Goal: Information Seeking & Learning: Check status

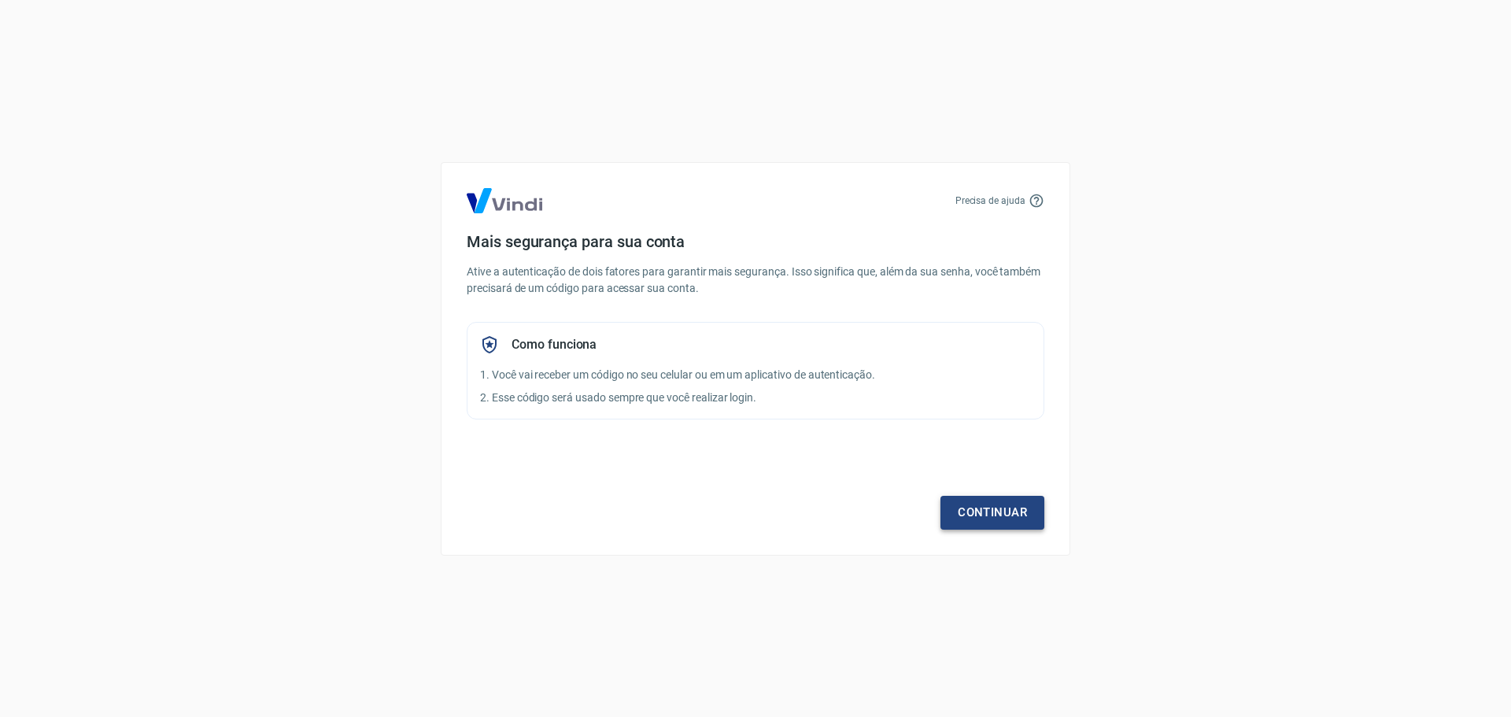
click at [959, 500] on link "Continuar" at bounding box center [992, 512] width 104 height 33
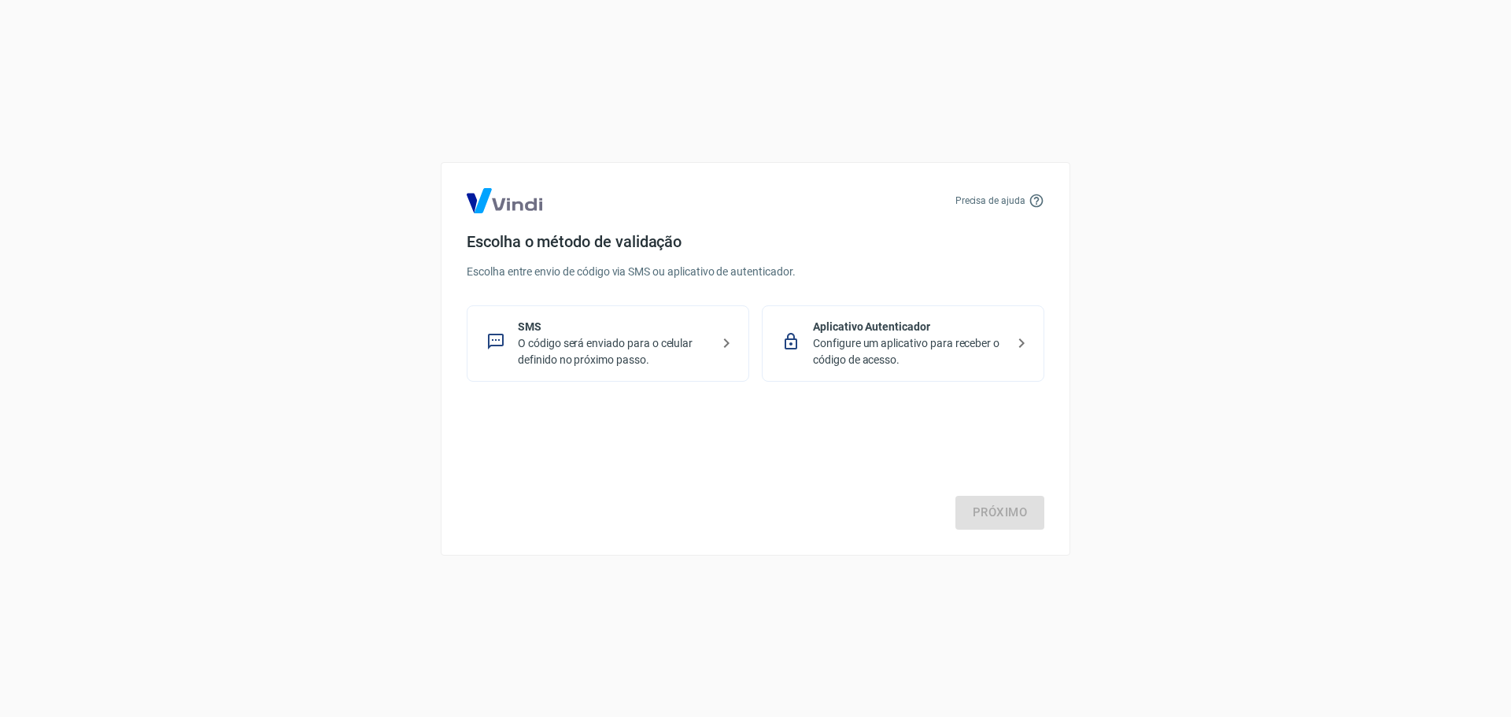
click at [652, 335] on p "O código será enviado para o celular definido no próximo passo." at bounding box center [614, 351] width 193 height 33
click at [992, 520] on link "Próximo" at bounding box center [999, 512] width 89 height 33
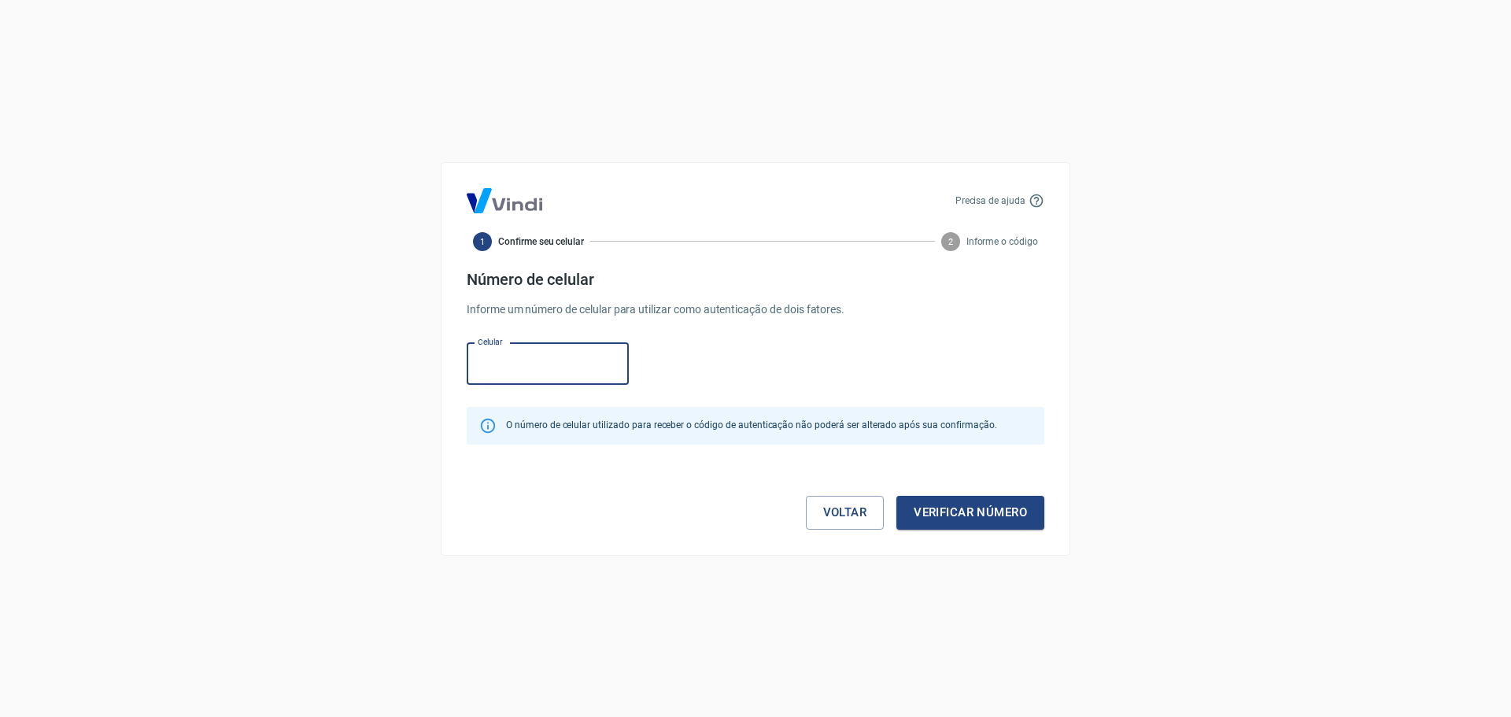
click at [504, 359] on input "Celular" at bounding box center [548, 364] width 162 height 42
paste input "(21) 97833-1954"
type input "(21) 97833-1954"
click at [985, 504] on button "Verificar número" at bounding box center [970, 512] width 148 height 33
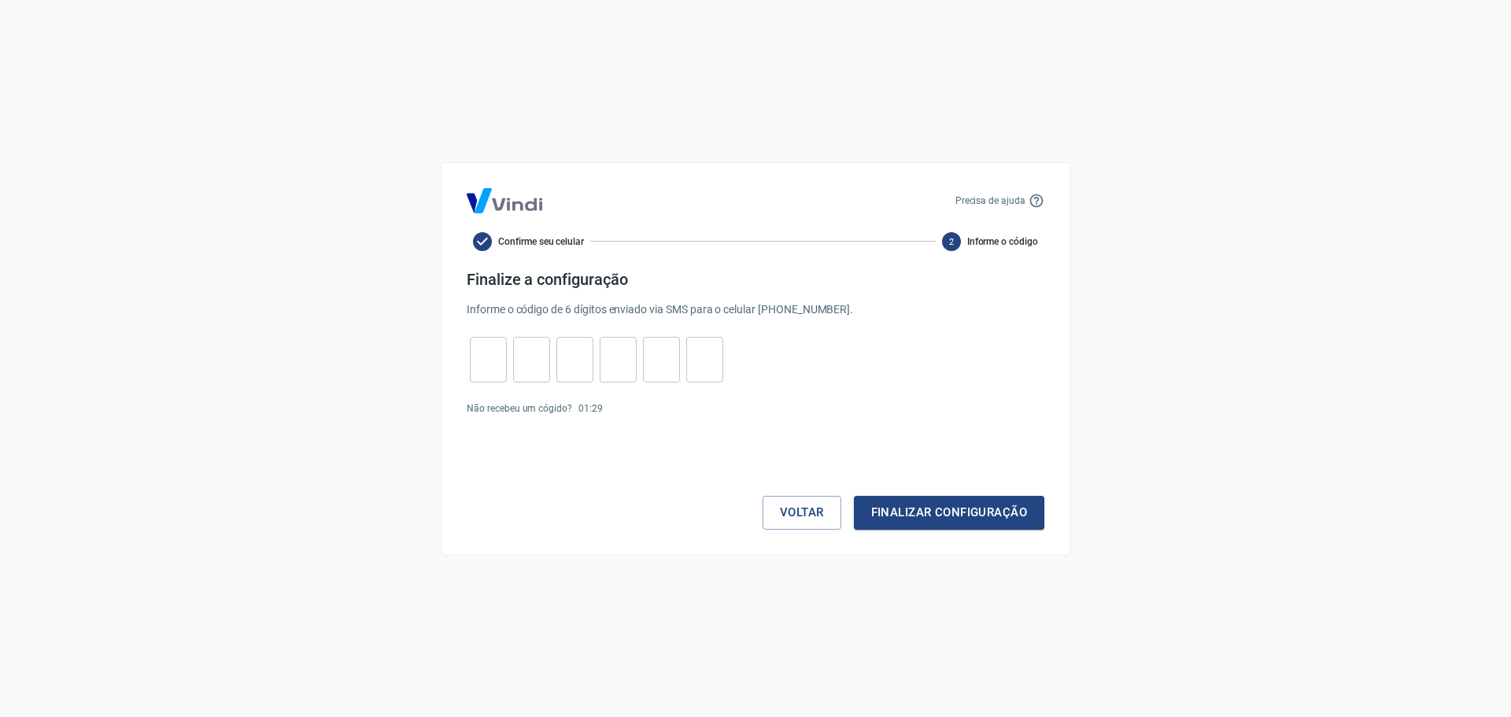
click at [501, 359] on input "tel" at bounding box center [488, 359] width 37 height 34
click at [479, 365] on input "tel" at bounding box center [488, 359] width 37 height 34
click at [648, 408] on link "Enviar novamente" at bounding box center [647, 408] width 76 height 11
click at [475, 351] on input "tel" at bounding box center [488, 359] width 37 height 34
type input "1"
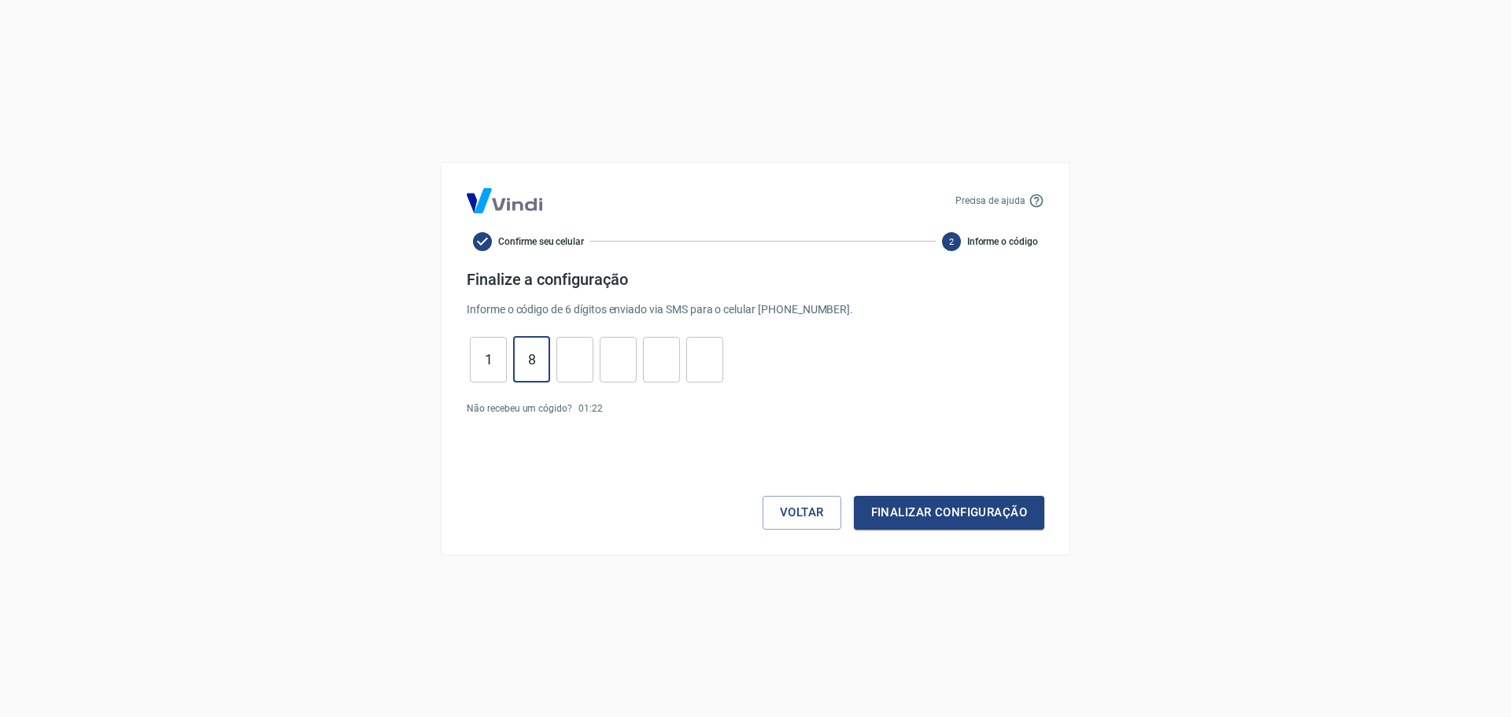
type input "8"
type input "1"
type input "4"
type input "3"
type input "9"
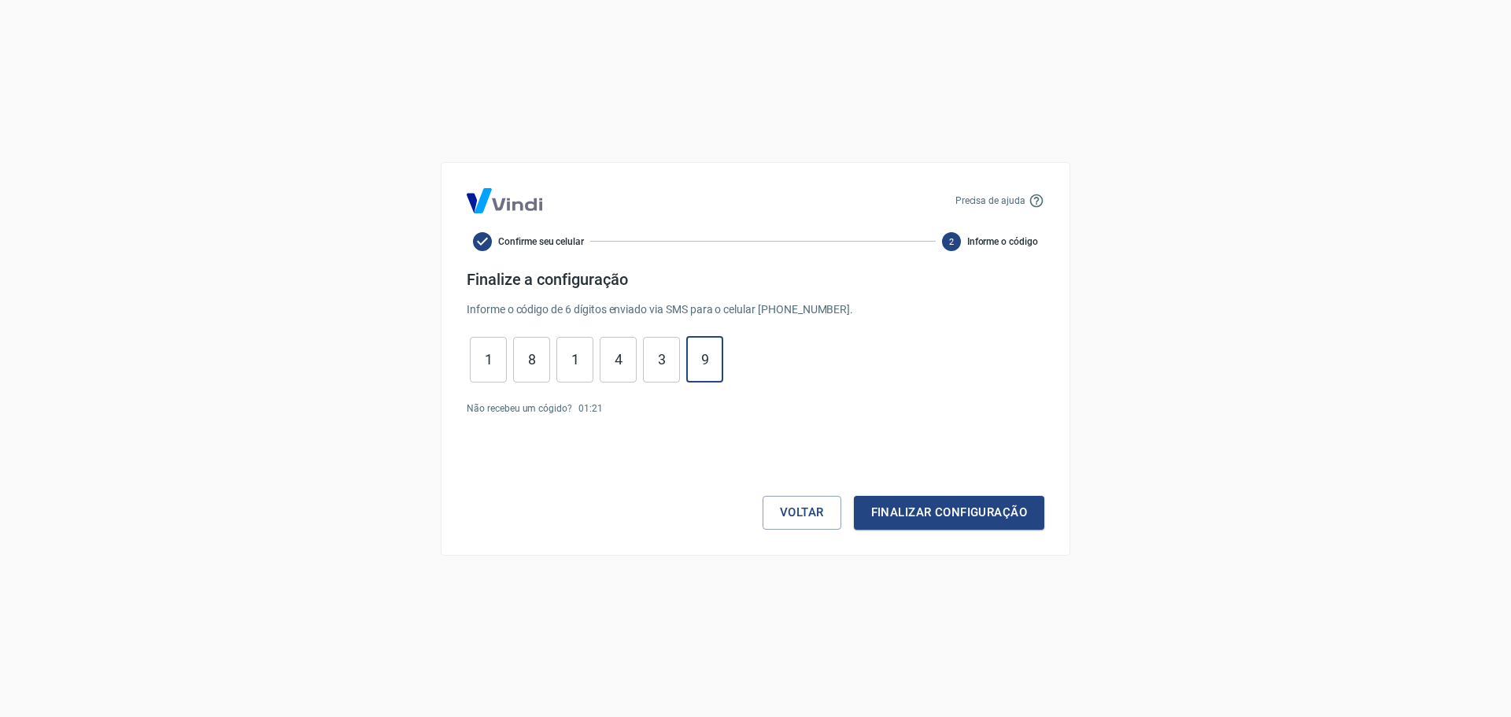
click at [854, 496] on button "Finalizar configuração" at bounding box center [949, 512] width 190 height 33
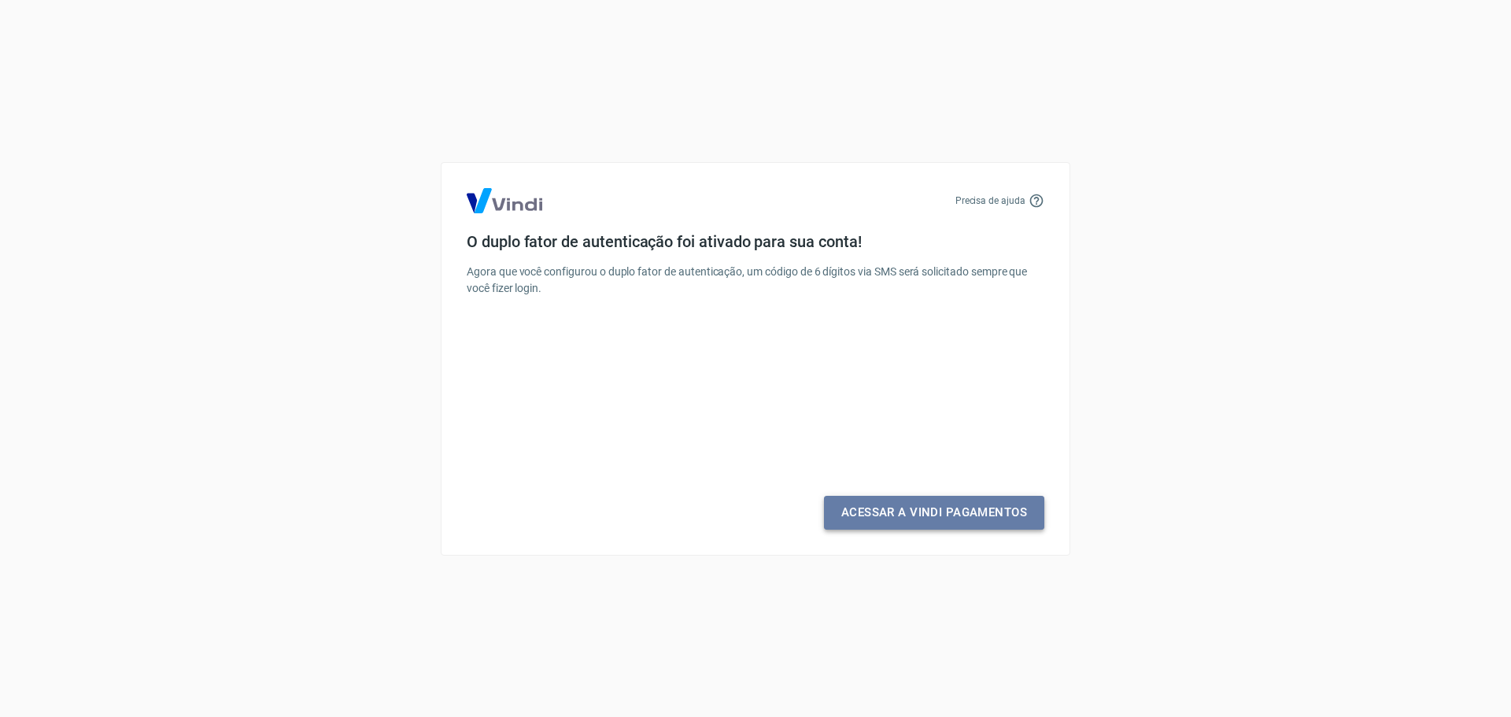
click at [892, 512] on link "Acessar a Vindi Pagamentos" at bounding box center [934, 512] width 220 height 33
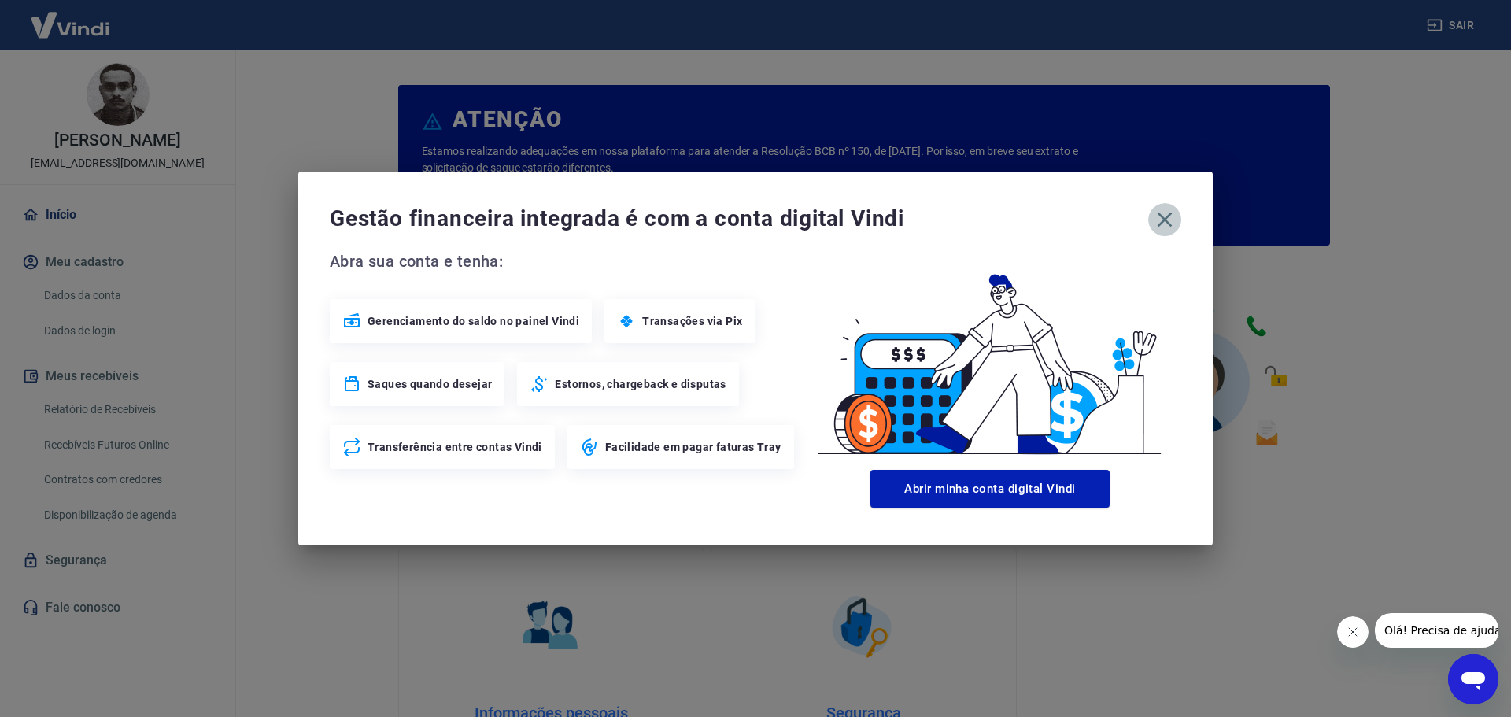
click at [1166, 220] on icon "button" at bounding box center [1164, 219] width 25 height 25
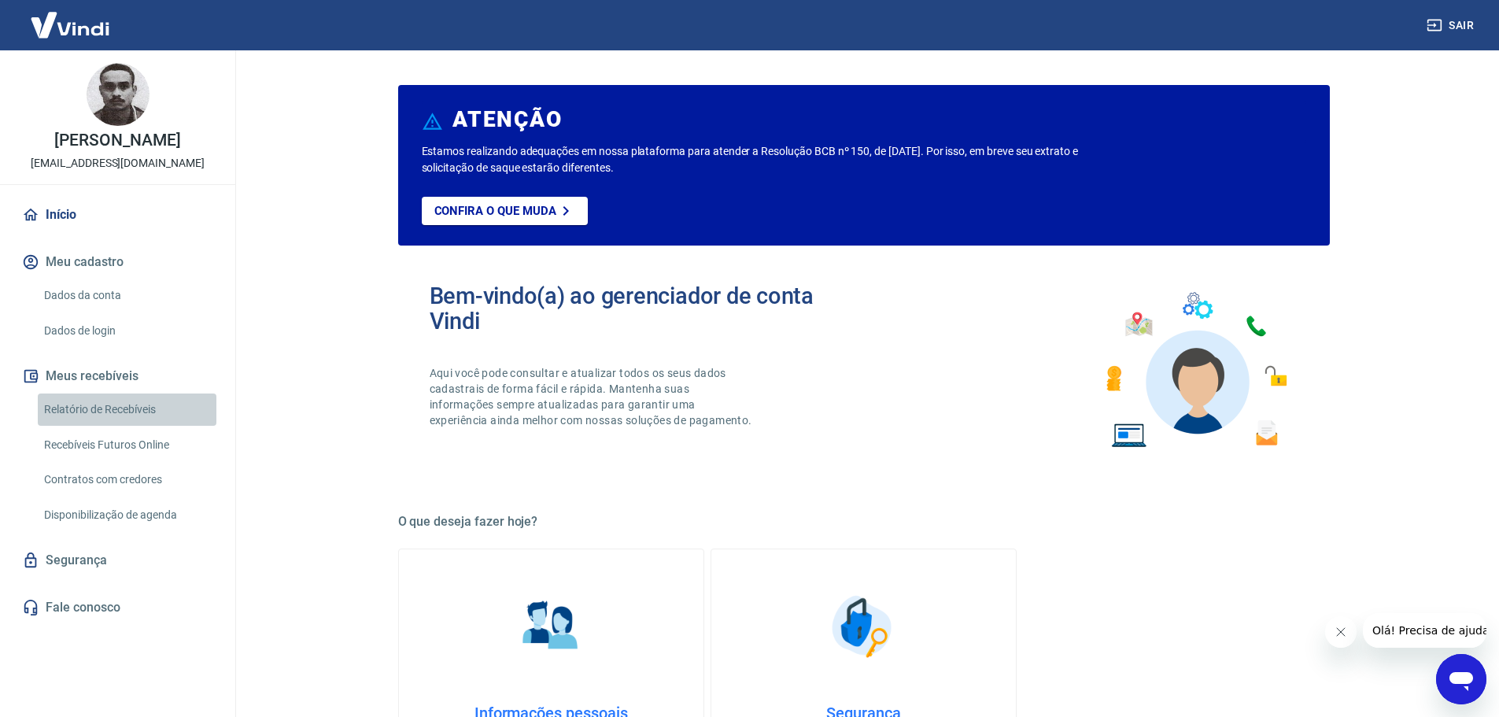
click at [139, 426] on link "Relatório de Recebíveis" at bounding box center [127, 409] width 179 height 32
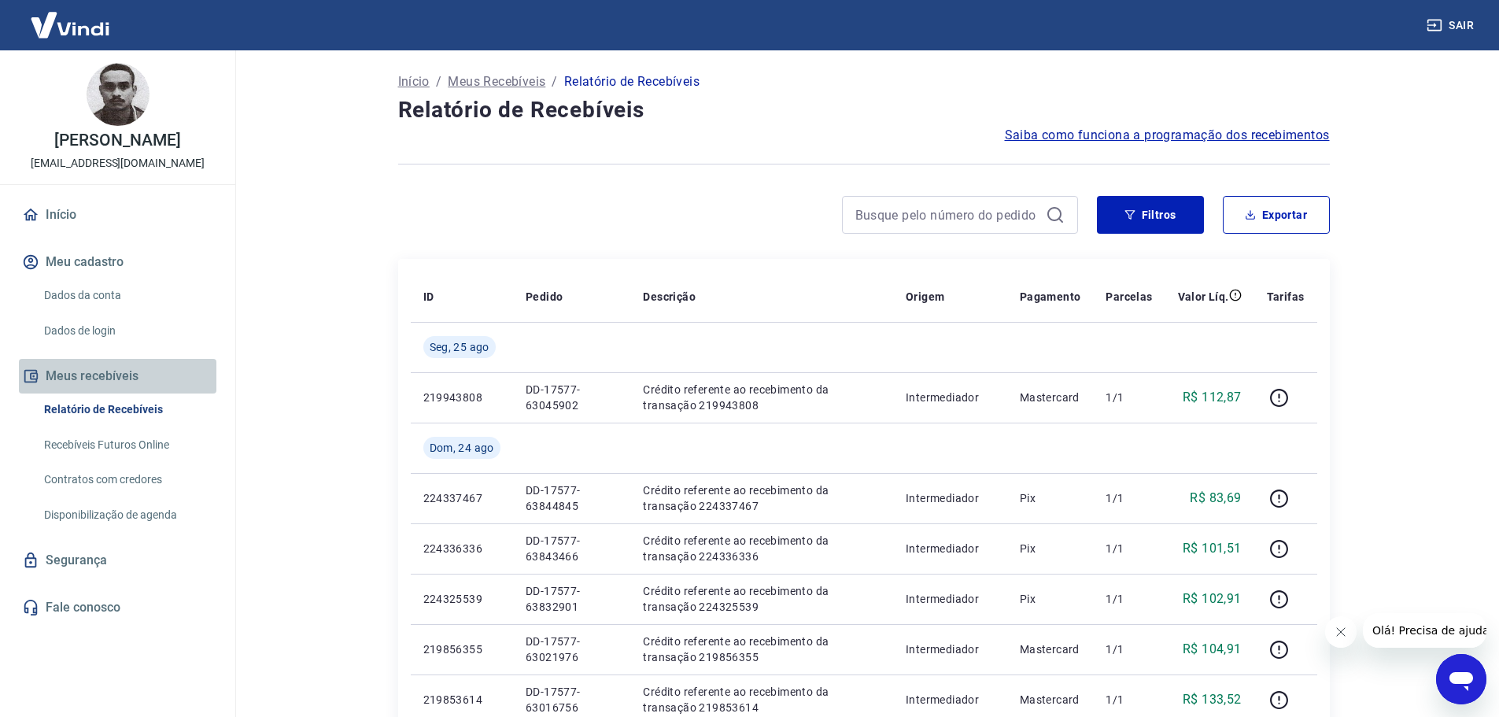
click at [110, 388] on button "Meus recebíveis" at bounding box center [118, 376] width 198 height 35
click at [111, 232] on link "Início" at bounding box center [118, 215] width 198 height 35
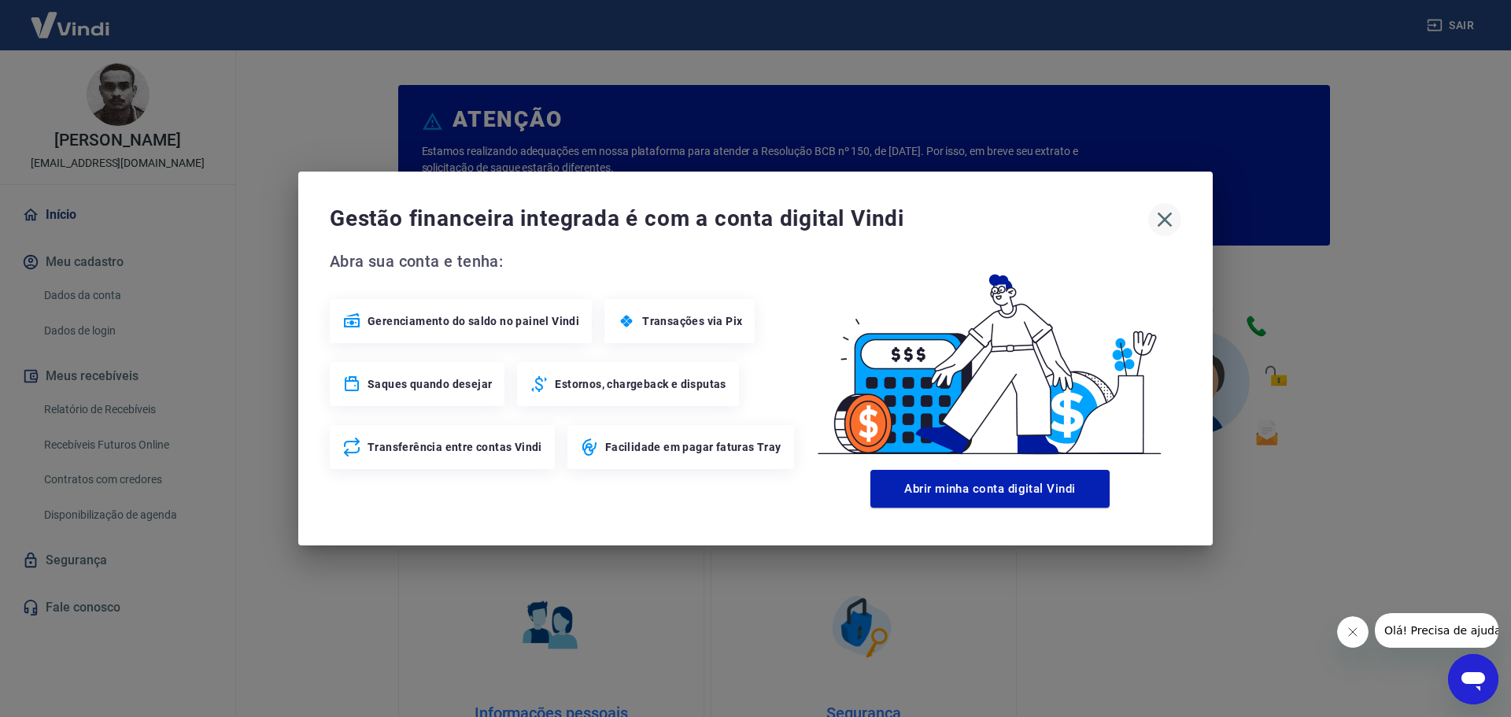
click at [1164, 217] on icon "button" at bounding box center [1164, 219] width 25 height 25
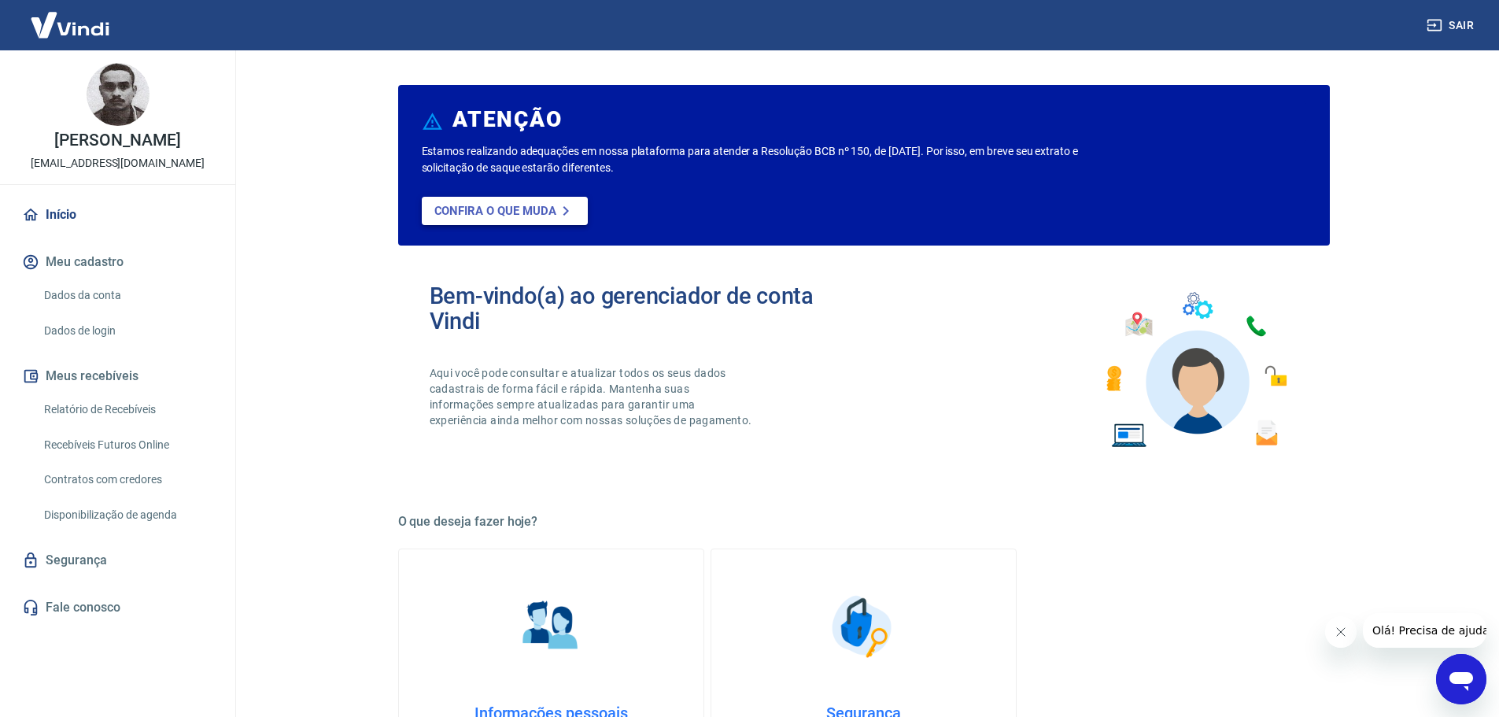
click at [457, 209] on p "Confira o que muda" at bounding box center [495, 211] width 122 height 14
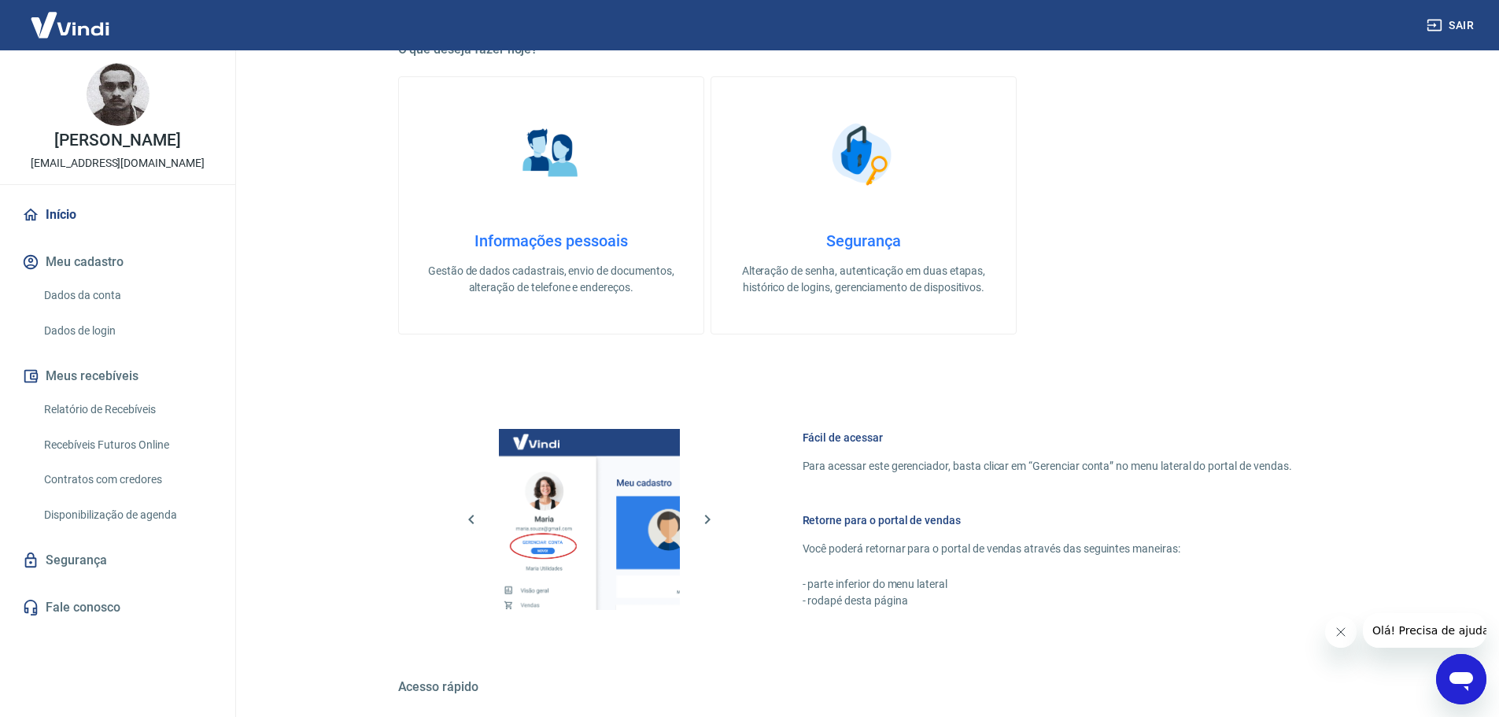
scroll to position [673, 0]
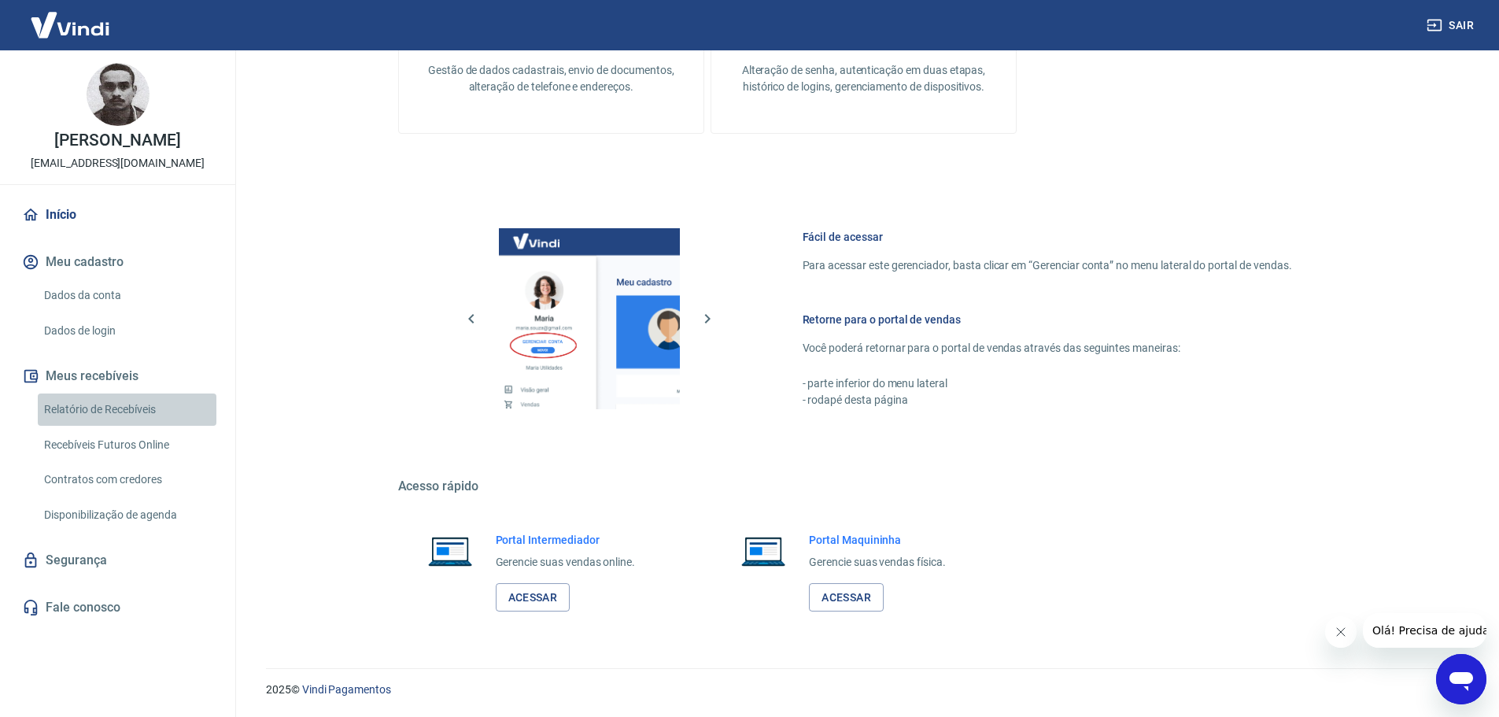
click at [93, 415] on link "Relatório de Recebíveis" at bounding box center [127, 409] width 179 height 32
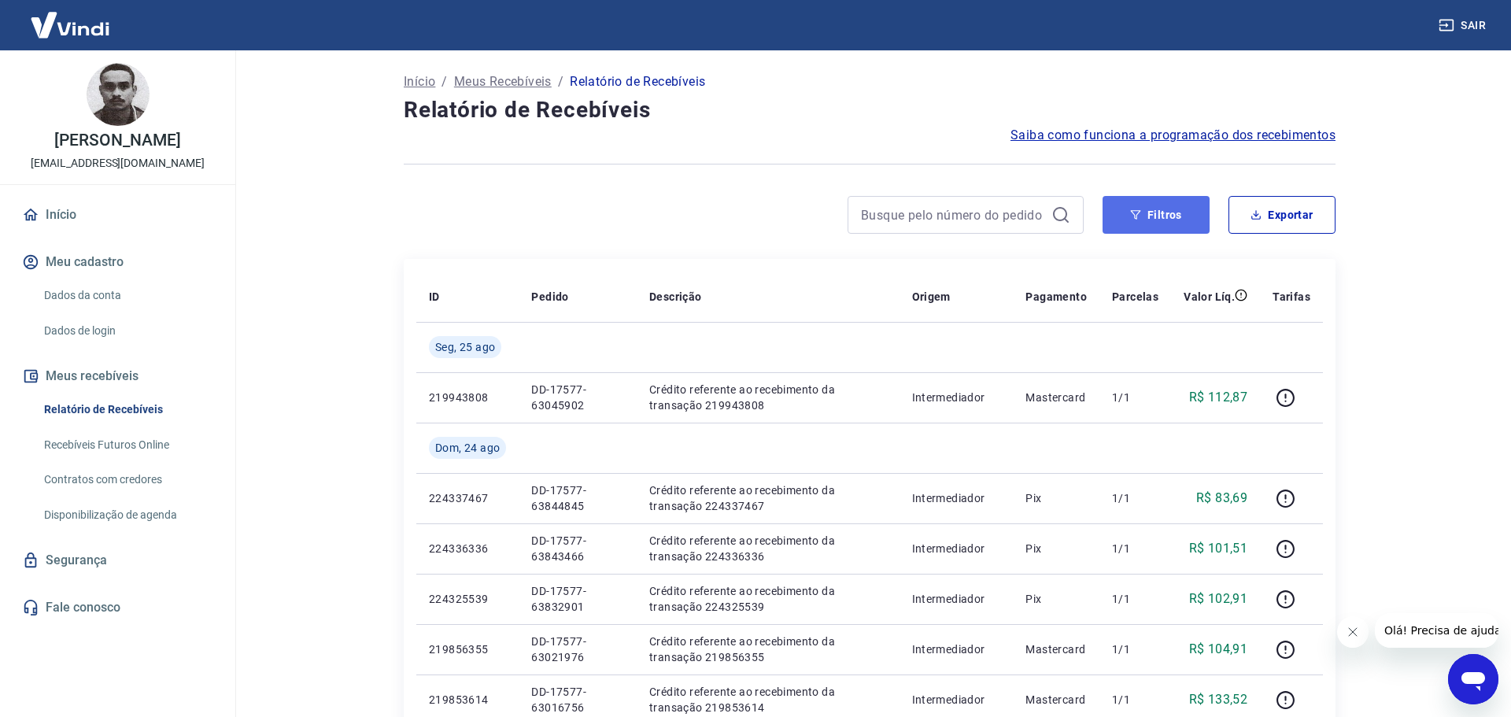
click at [1147, 209] on button "Filtros" at bounding box center [1156, 215] width 107 height 38
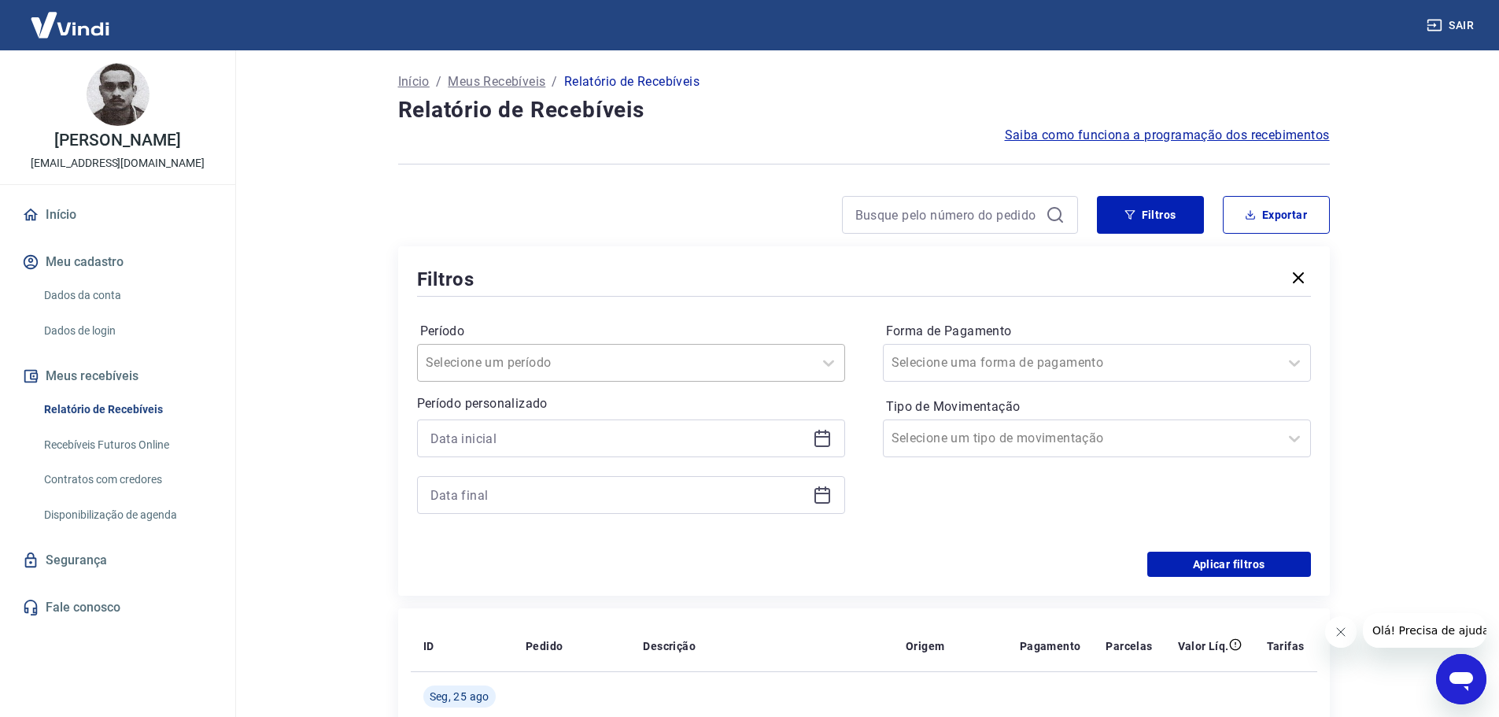
click at [555, 347] on div "Selecione um período" at bounding box center [631, 363] width 428 height 38
drag, startPoint x: 598, startPoint y: 394, endPoint x: 840, endPoint y: 379, distance: 242.1
click at [610, 393] on div "Limpar Filtro" at bounding box center [631, 406] width 428 height 31
click at [789, 299] on div at bounding box center [864, 296] width 894 height 7
click at [567, 323] on label "Período" at bounding box center [631, 331] width 422 height 19
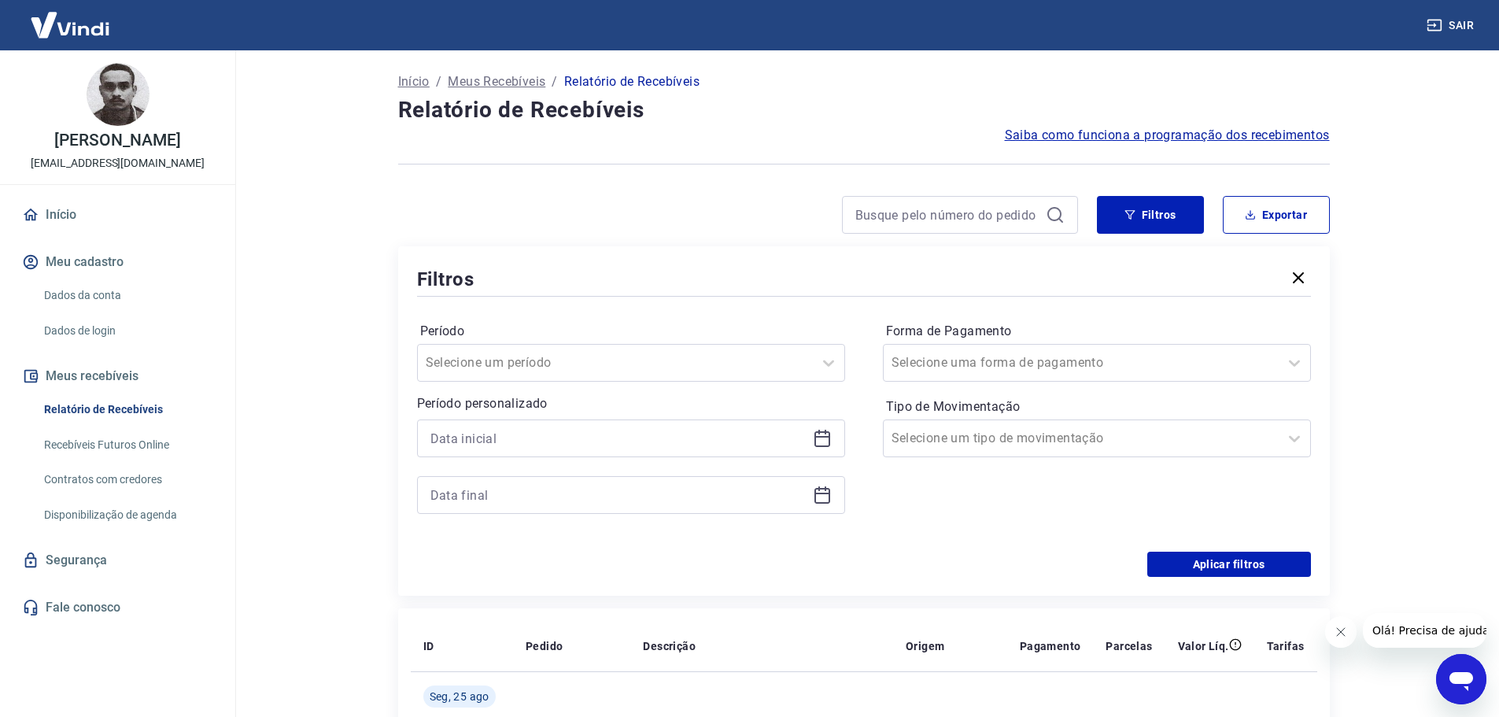
click at [914, 492] on div "Forma de Pagamento Selecione uma forma de pagamento Tipo de Movimentação Seleci…" at bounding box center [1097, 426] width 428 height 214
click at [653, 449] on input at bounding box center [618, 439] width 376 height 24
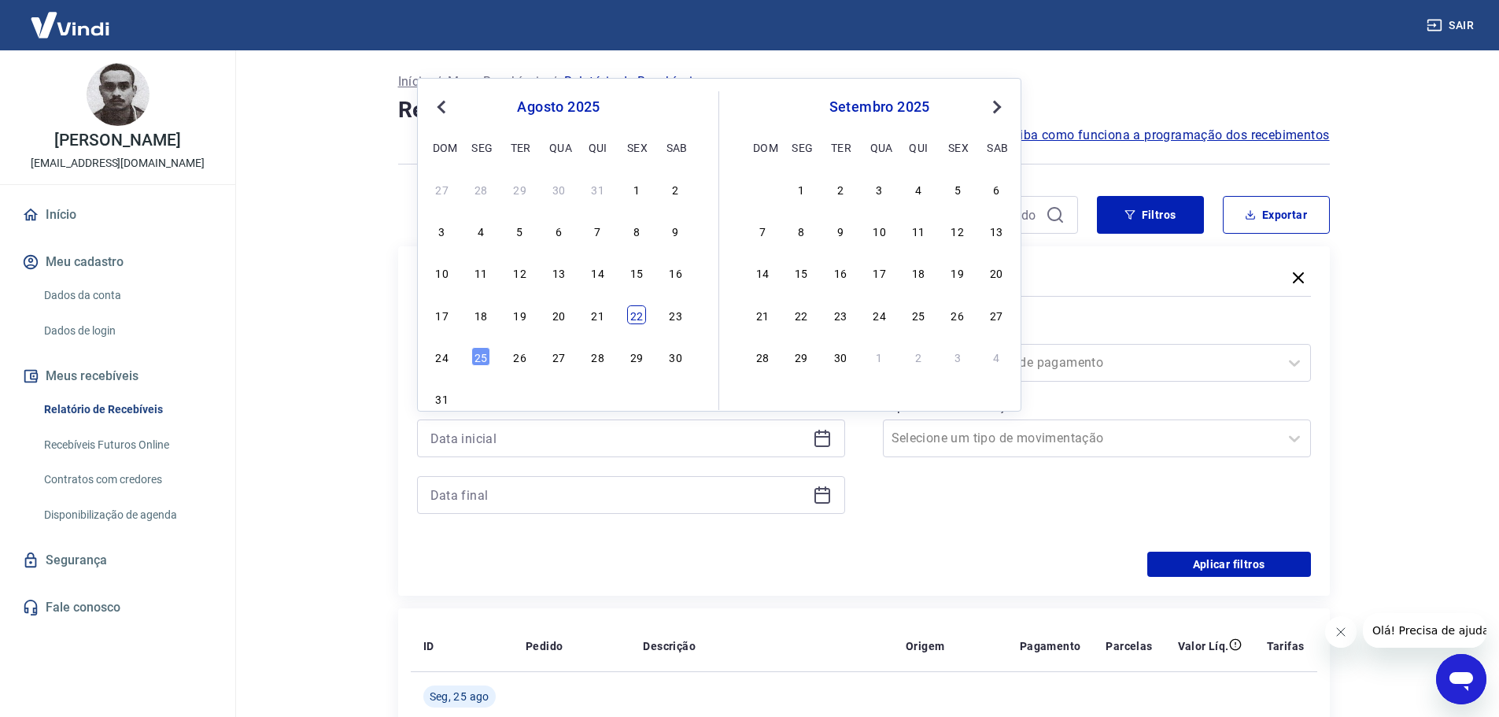
click at [636, 312] on div "22" at bounding box center [636, 314] width 19 height 19
type input "22/08/2025"
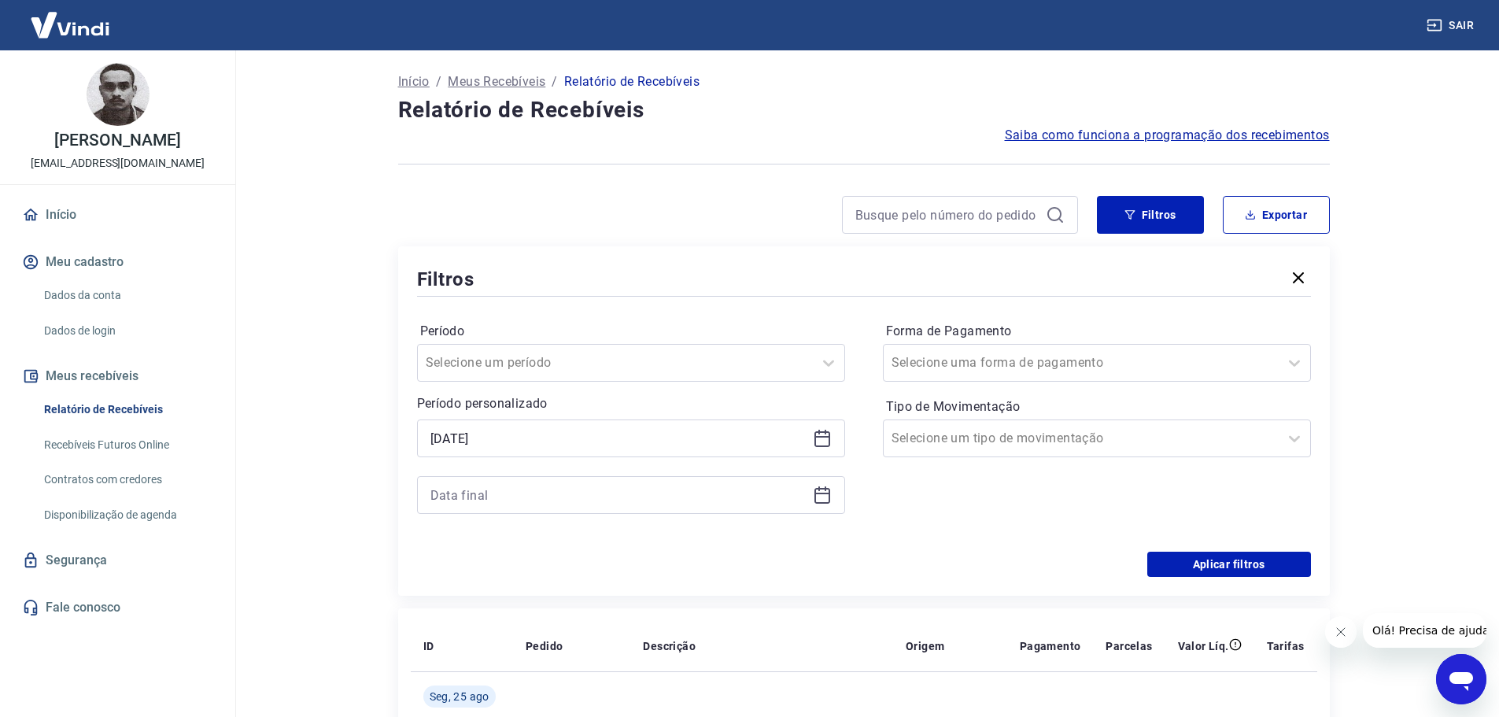
click at [530, 516] on div "Período Selecione um período Período personalizado Selected date: sexta-feira, …" at bounding box center [631, 426] width 428 height 214
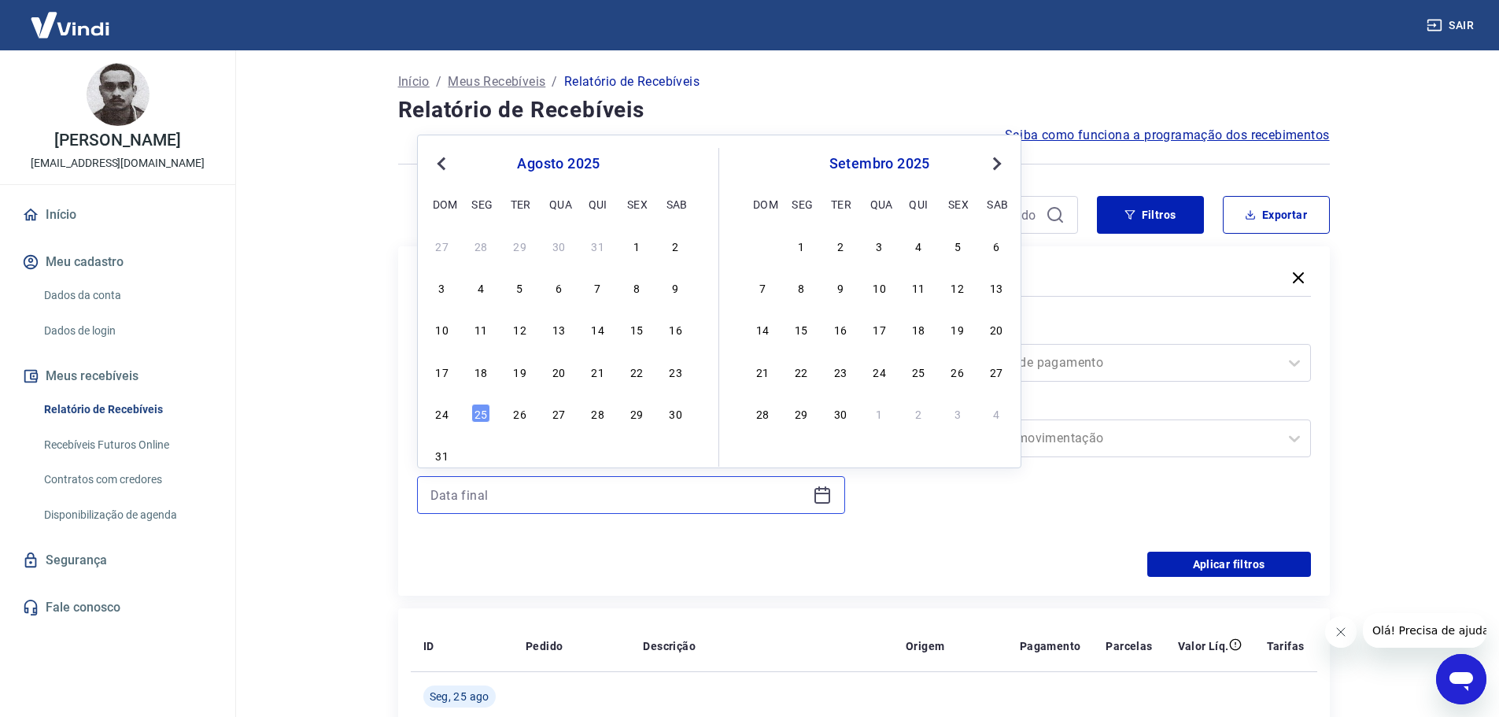
click at [545, 503] on input at bounding box center [618, 495] width 376 height 24
click at [637, 372] on div "22" at bounding box center [636, 371] width 19 height 19
type input "22/08/2025"
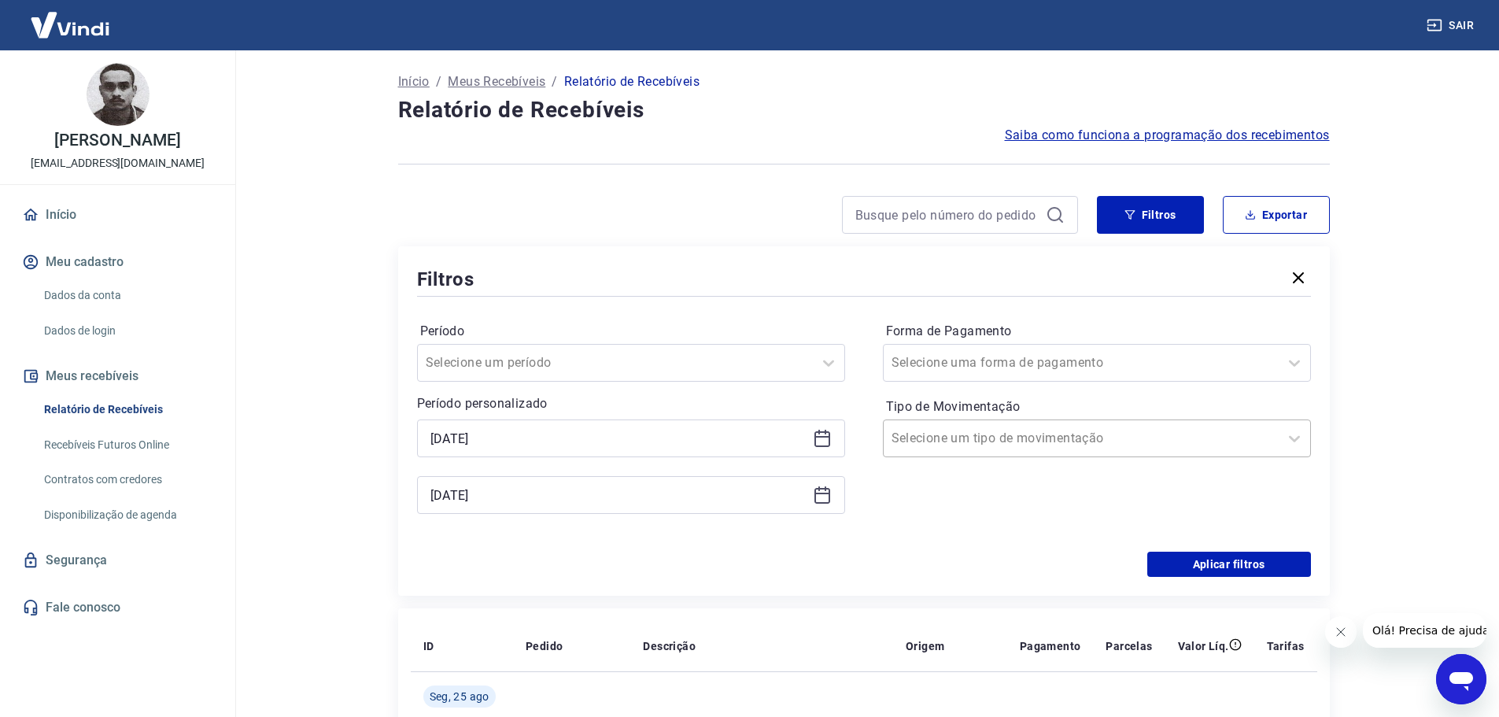
click at [1007, 445] on input "Tipo de Movimentação" at bounding box center [971, 438] width 159 height 19
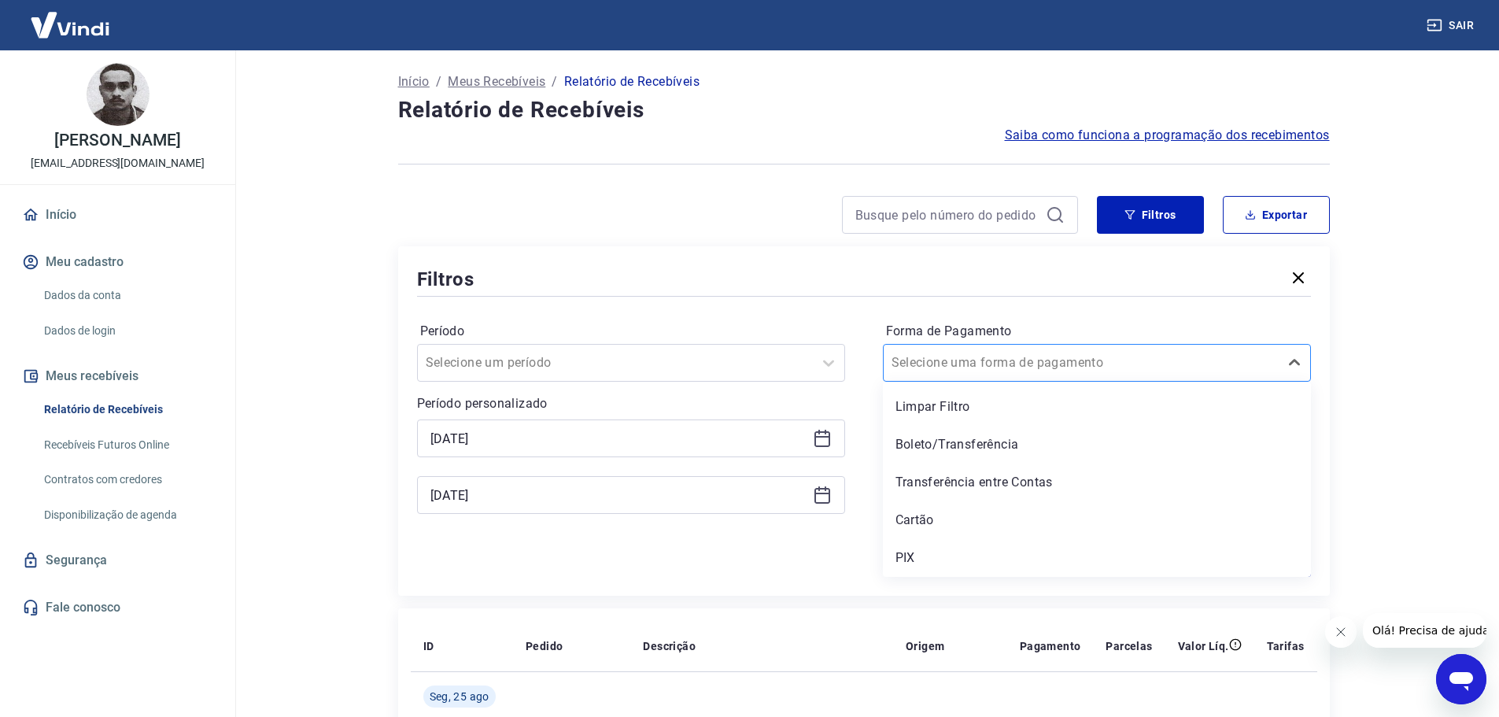
click at [977, 354] on input "Forma de Pagamento" at bounding box center [971, 362] width 159 height 19
click at [918, 557] on div "PIX" at bounding box center [1097, 557] width 428 height 31
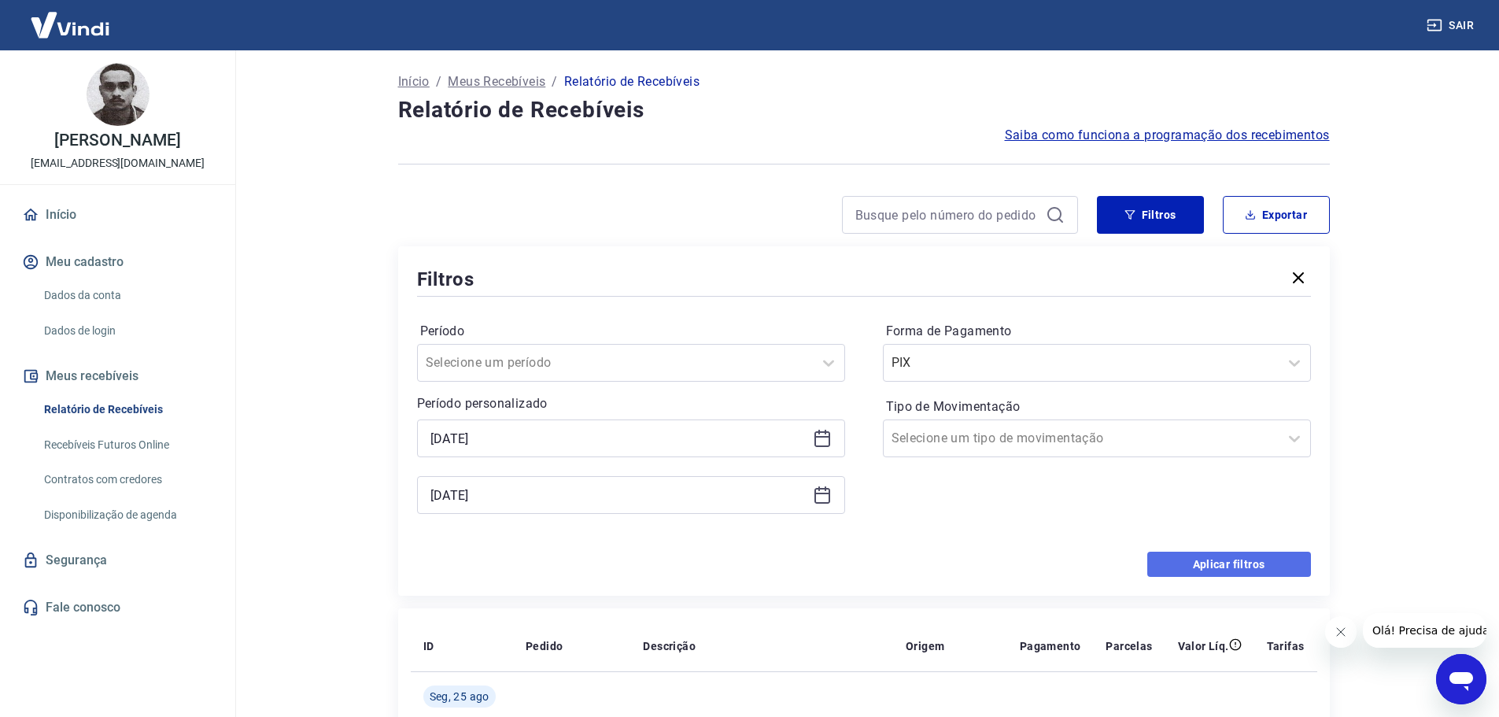
click at [1202, 562] on button "Aplicar filtros" at bounding box center [1229, 564] width 164 height 25
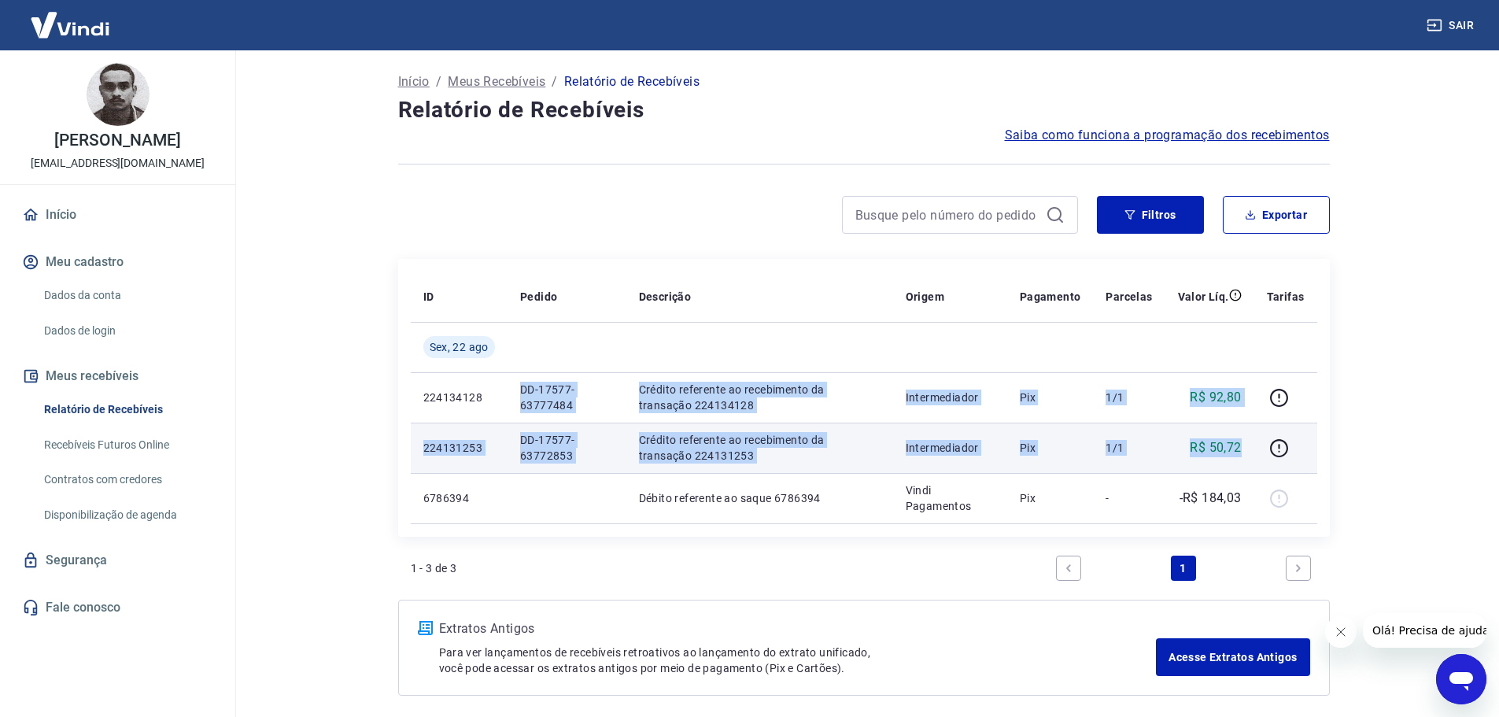
drag, startPoint x: 521, startPoint y: 381, endPoint x: 1244, endPoint y: 427, distance: 724.7
click at [1244, 427] on tbody "Sex, 22 ago 224134128 DD-17577-63777484 Crédito referente ao recebimento da tra…" at bounding box center [864, 422] width 907 height 201
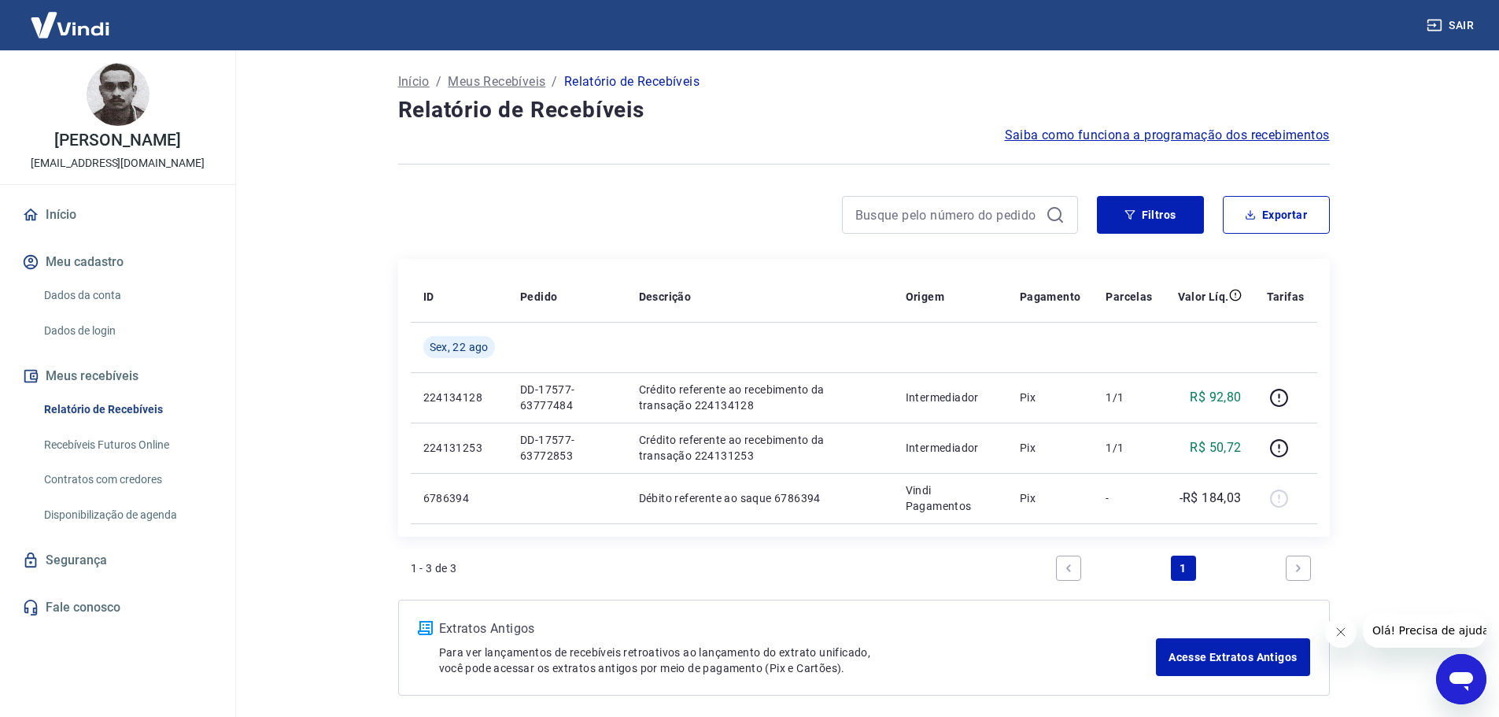
click at [1301, 561] on link "Next page" at bounding box center [1298, 568] width 25 height 25
click at [1073, 578] on link "Previous page" at bounding box center [1068, 568] width 25 height 25
click at [643, 166] on div at bounding box center [864, 164] width 932 height 39
click at [162, 461] on link "Recebíveis Futuros Online" at bounding box center [127, 445] width 179 height 32
